Goal: Task Accomplishment & Management: Use online tool/utility

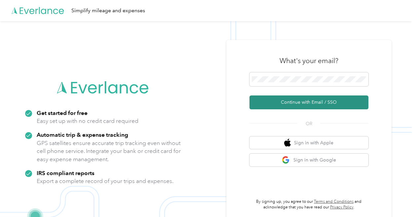
click at [313, 102] on button "Continue with Email / SSO" at bounding box center [308, 102] width 119 height 14
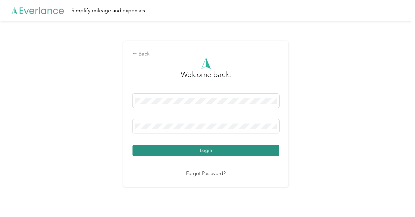
click at [242, 150] on button "Login" at bounding box center [205, 151] width 147 height 12
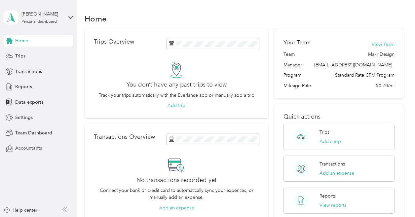
click at [24, 146] on span "Accountants" at bounding box center [28, 148] width 27 height 7
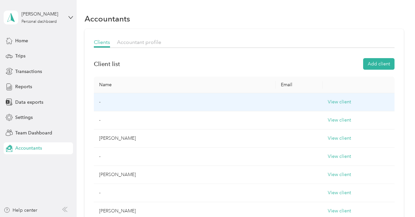
click at [122, 103] on td "-" at bounding box center [184, 102] width 181 height 18
click at [328, 102] on button "View client" at bounding box center [339, 101] width 23 height 7
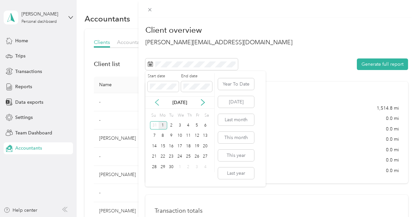
click at [156, 102] on icon at bounding box center [156, 102] width 3 height 6
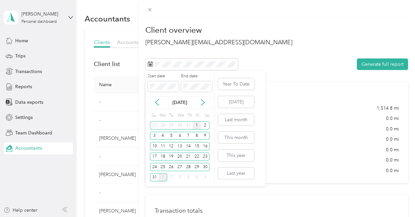
click at [197, 124] on div "1" at bounding box center [197, 125] width 9 height 8
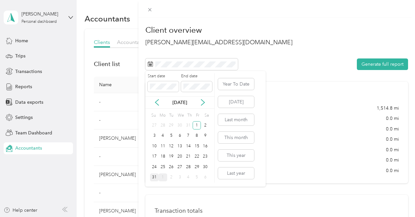
click at [153, 177] on div "31" at bounding box center [154, 177] width 9 height 8
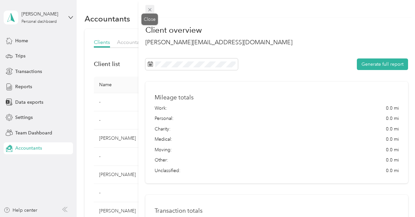
click at [151, 8] on icon at bounding box center [149, 9] width 3 height 3
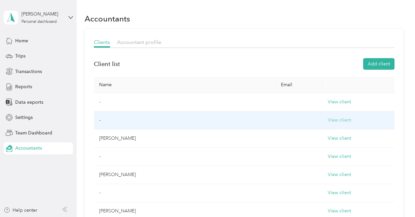
click at [328, 121] on button "View client" at bounding box center [339, 120] width 23 height 7
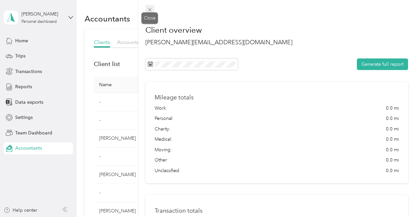
click at [152, 12] on icon at bounding box center [150, 10] width 6 height 6
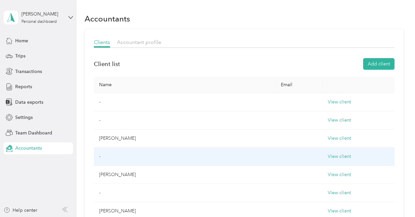
click at [322, 161] on td "View client" at bounding box center [358, 157] width 72 height 18
click at [322, 152] on td "View client" at bounding box center [358, 157] width 72 height 18
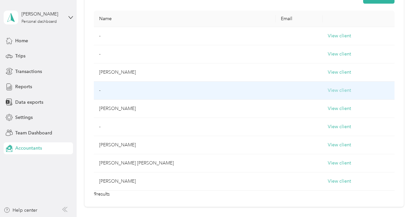
click at [328, 90] on button "View client" at bounding box center [339, 90] width 23 height 7
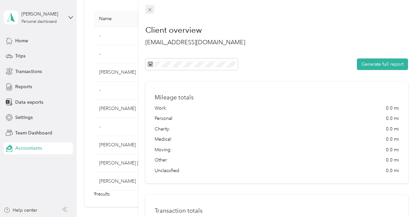
click at [149, 8] on icon at bounding box center [150, 10] width 6 height 6
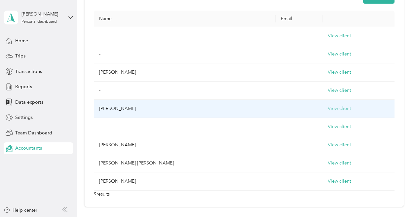
click at [328, 110] on button "View client" at bounding box center [339, 108] width 23 height 7
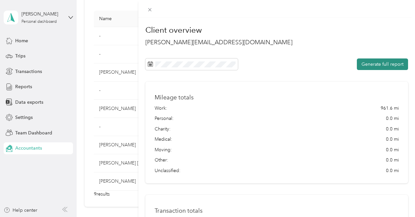
click at [379, 64] on button "Generate full report" at bounding box center [382, 64] width 51 height 12
click at [150, 12] on icon at bounding box center [150, 10] width 6 height 6
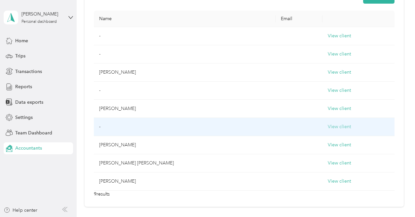
click at [328, 125] on button "View client" at bounding box center [339, 126] width 23 height 7
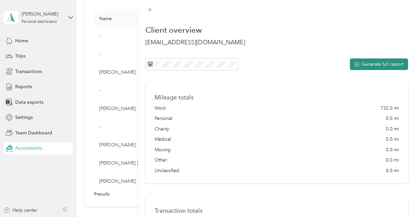
click at [358, 68] on button "Generate full report" at bounding box center [379, 64] width 58 height 12
click at [289, 46] on h2 "[EMAIL_ADDRESS][DOMAIN_NAME]" at bounding box center [276, 42] width 263 height 9
click at [149, 7] on icon at bounding box center [150, 10] width 6 height 6
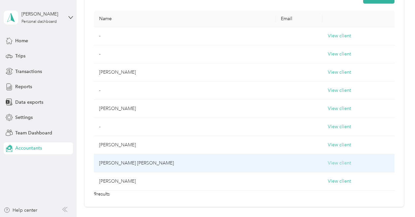
click at [328, 160] on button "View client" at bounding box center [339, 163] width 23 height 7
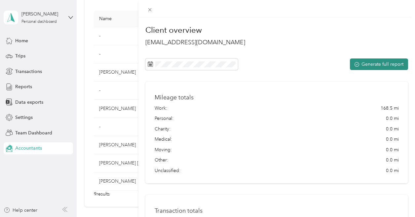
click at [372, 65] on button "Generate full report" at bounding box center [379, 64] width 58 height 12
